Goal: Check status: Check status

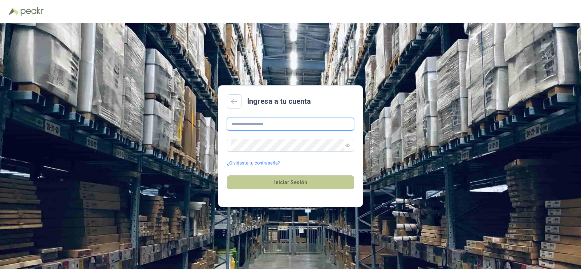
type input "**********"
click at [317, 182] on button "Iniciar Sesión" at bounding box center [290, 182] width 127 height 14
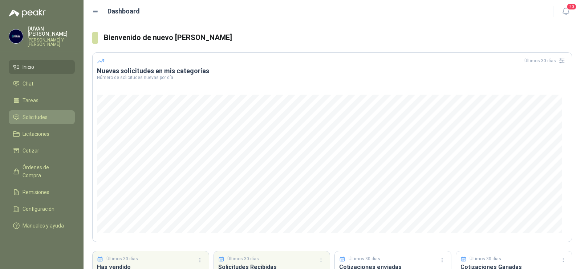
click at [36, 116] on span "Solicitudes" at bounding box center [35, 117] width 25 height 8
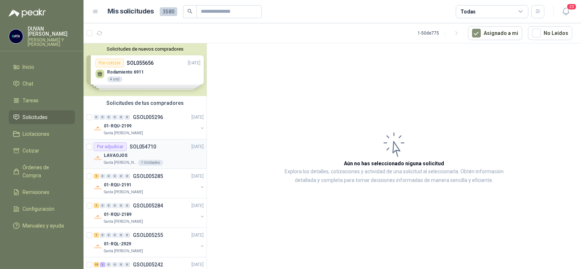
click at [146, 146] on p "SOL054710" at bounding box center [143, 146] width 27 height 5
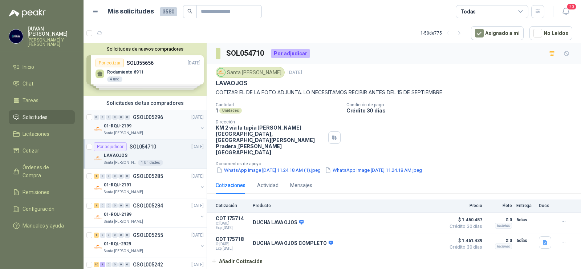
click at [146, 112] on div "0 0 0 0 0 0 GSOL005296 [DATE] 01-RQU-2199 [GEOGRAPHIC_DATA][PERSON_NAME]" at bounding box center [145, 124] width 123 height 29
click at [239, 166] on button "WhatsApp Image [DATE] 11.24.18 AM (1).jpeg" at bounding box center [269, 170] width 106 height 8
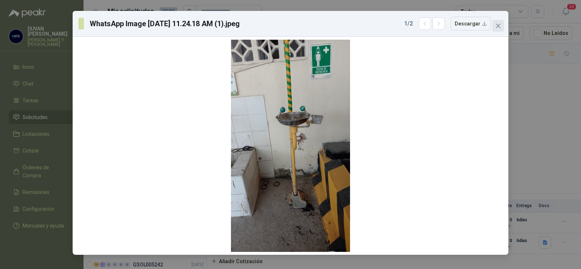
click at [499, 28] on icon "close" at bounding box center [499, 26] width 6 height 6
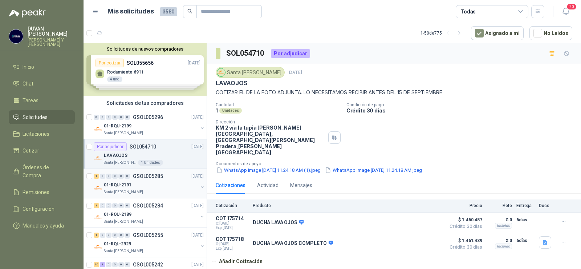
click at [148, 186] on div "01-RQU-2191" at bounding box center [151, 184] width 94 height 9
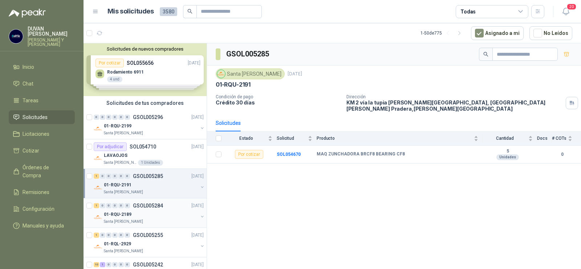
click at [141, 209] on div "1 0 0 0 0 0 GSOL005284 [DATE]" at bounding box center [150, 205] width 112 height 9
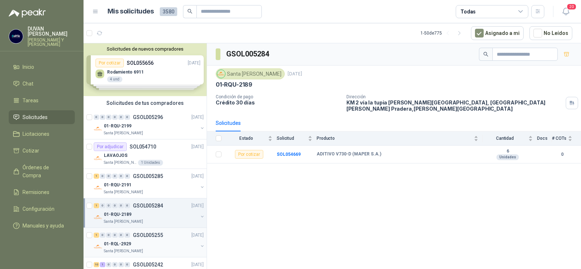
click at [143, 235] on p "GSOL005255" at bounding box center [148, 234] width 30 height 5
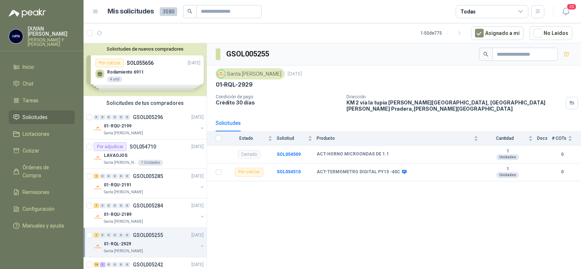
click at [36, 114] on span "Solicitudes" at bounding box center [35, 117] width 25 height 8
